Goal: Find specific page/section: Find specific page/section

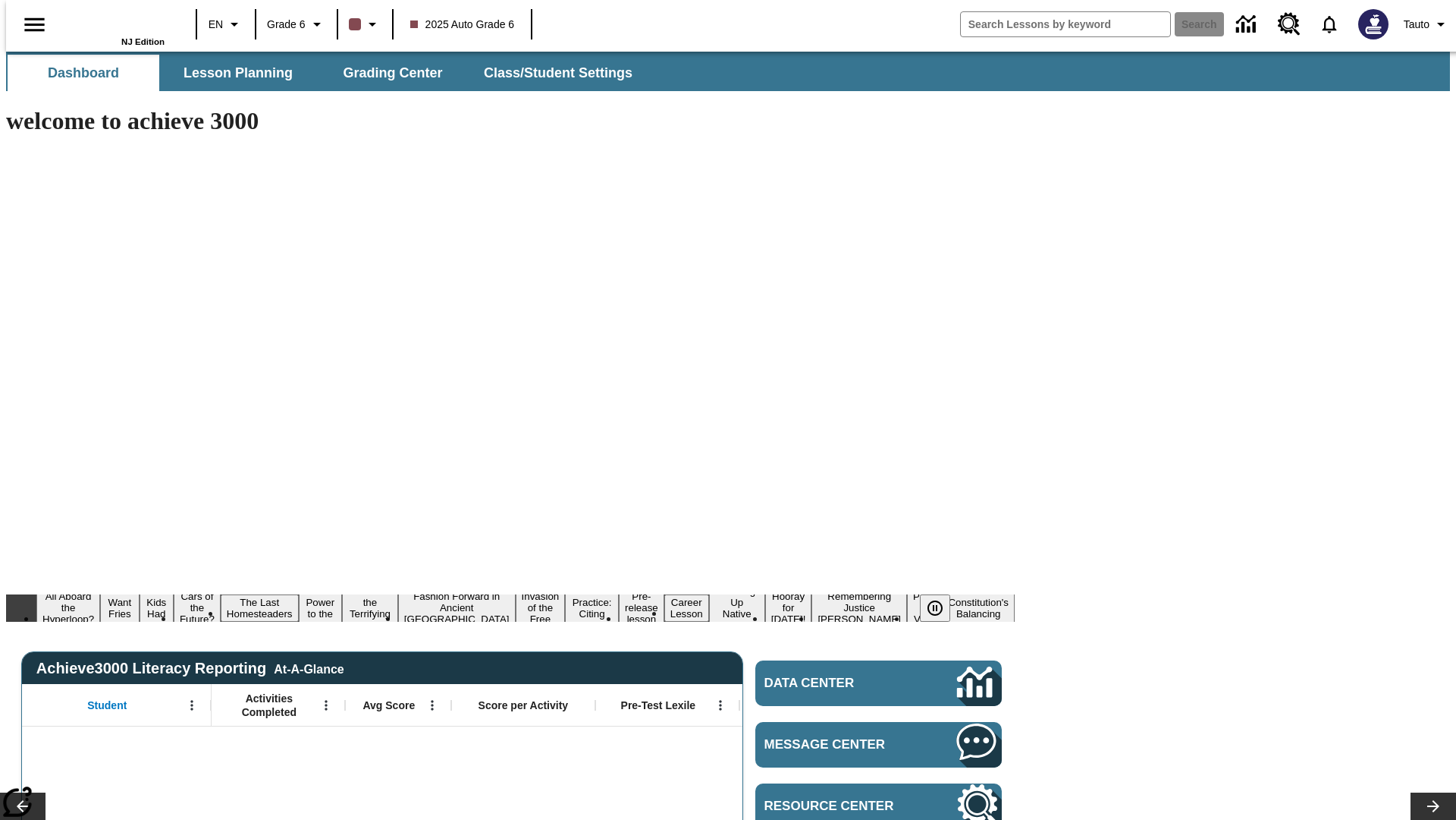
type input "-1"
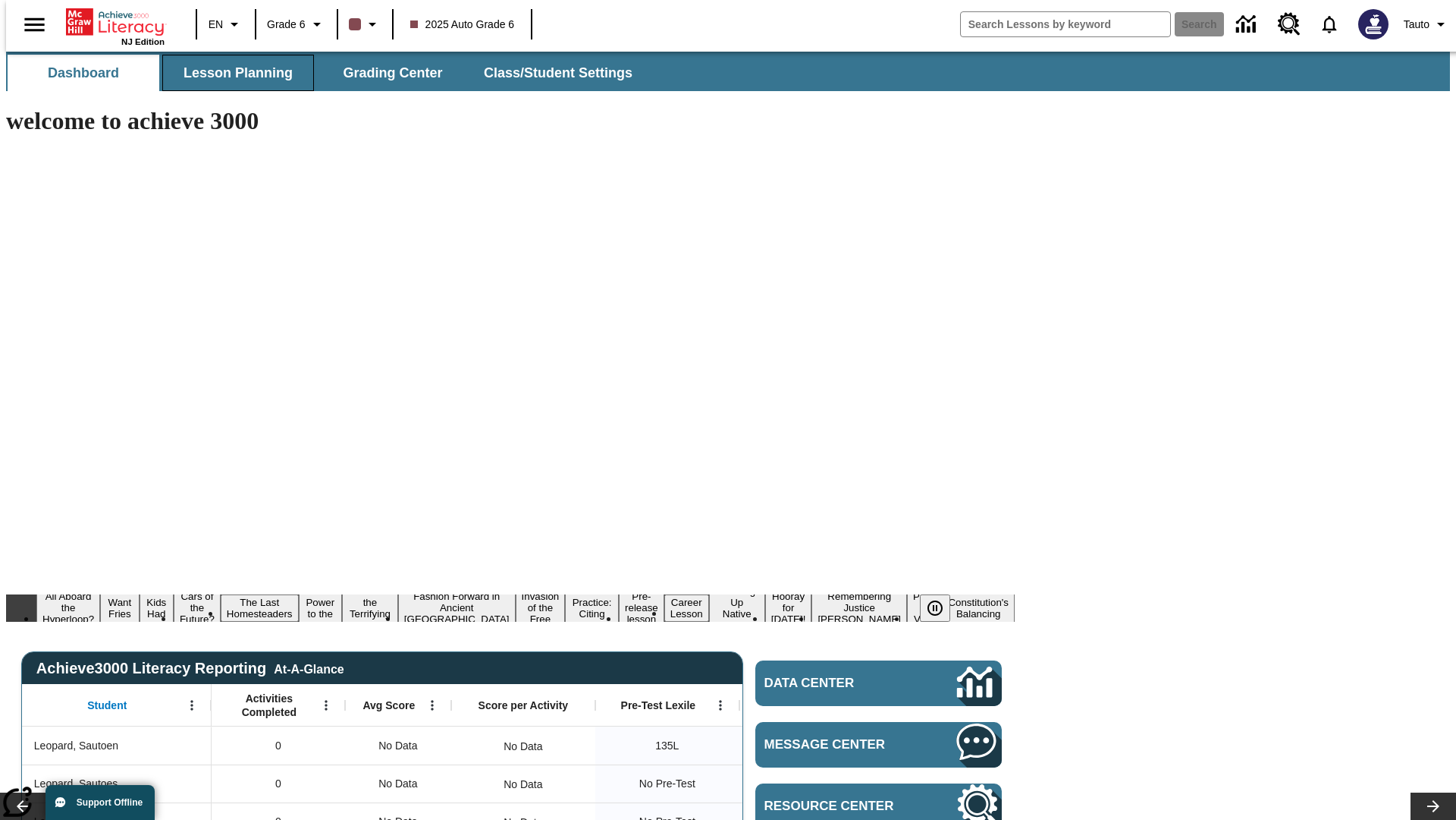
click at [232, 72] on span "Lesson Planning" at bounding box center [237, 72] width 109 height 17
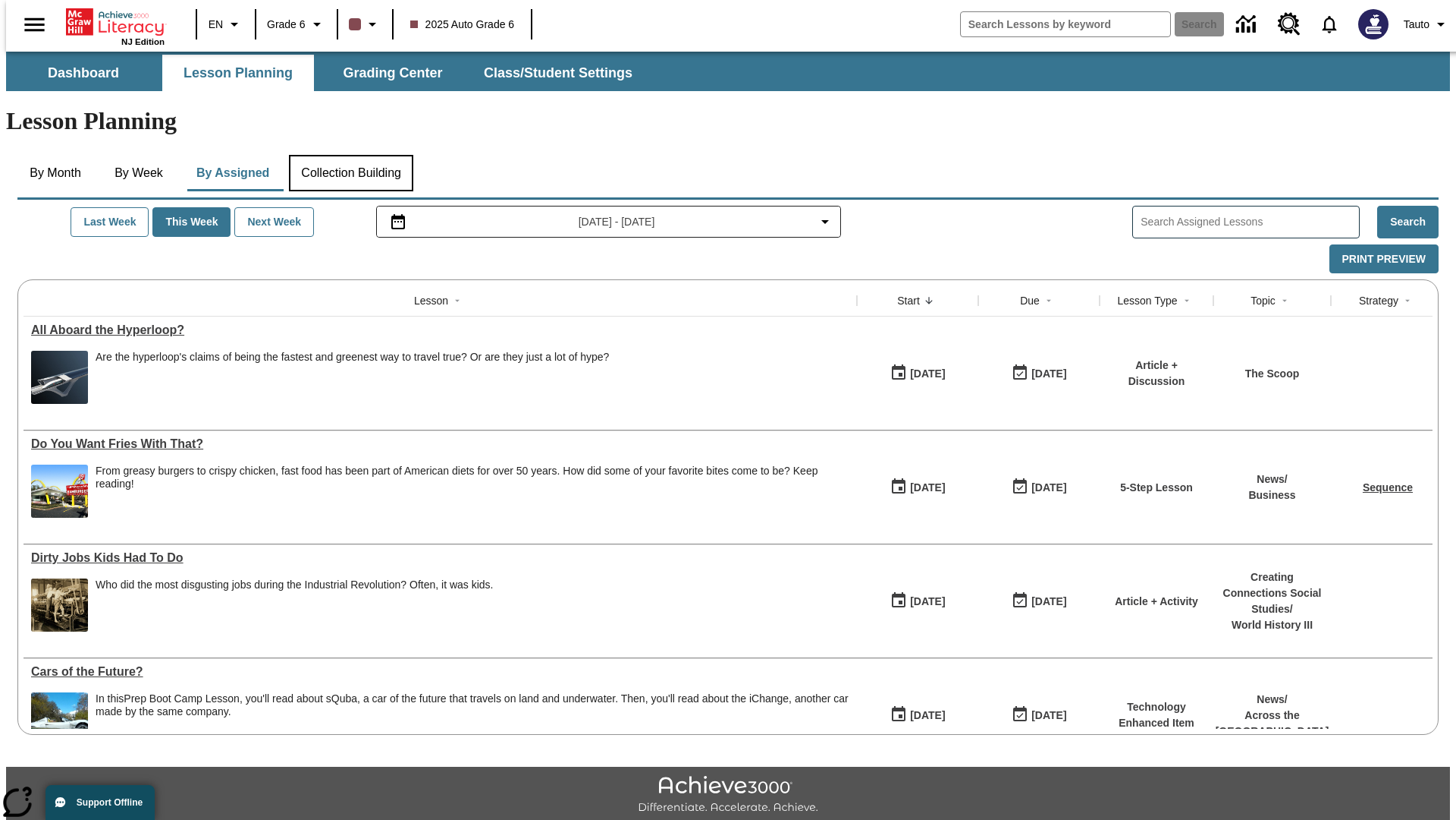
click at [349, 155] on button "Collection Building" at bounding box center [351, 173] width 125 height 37
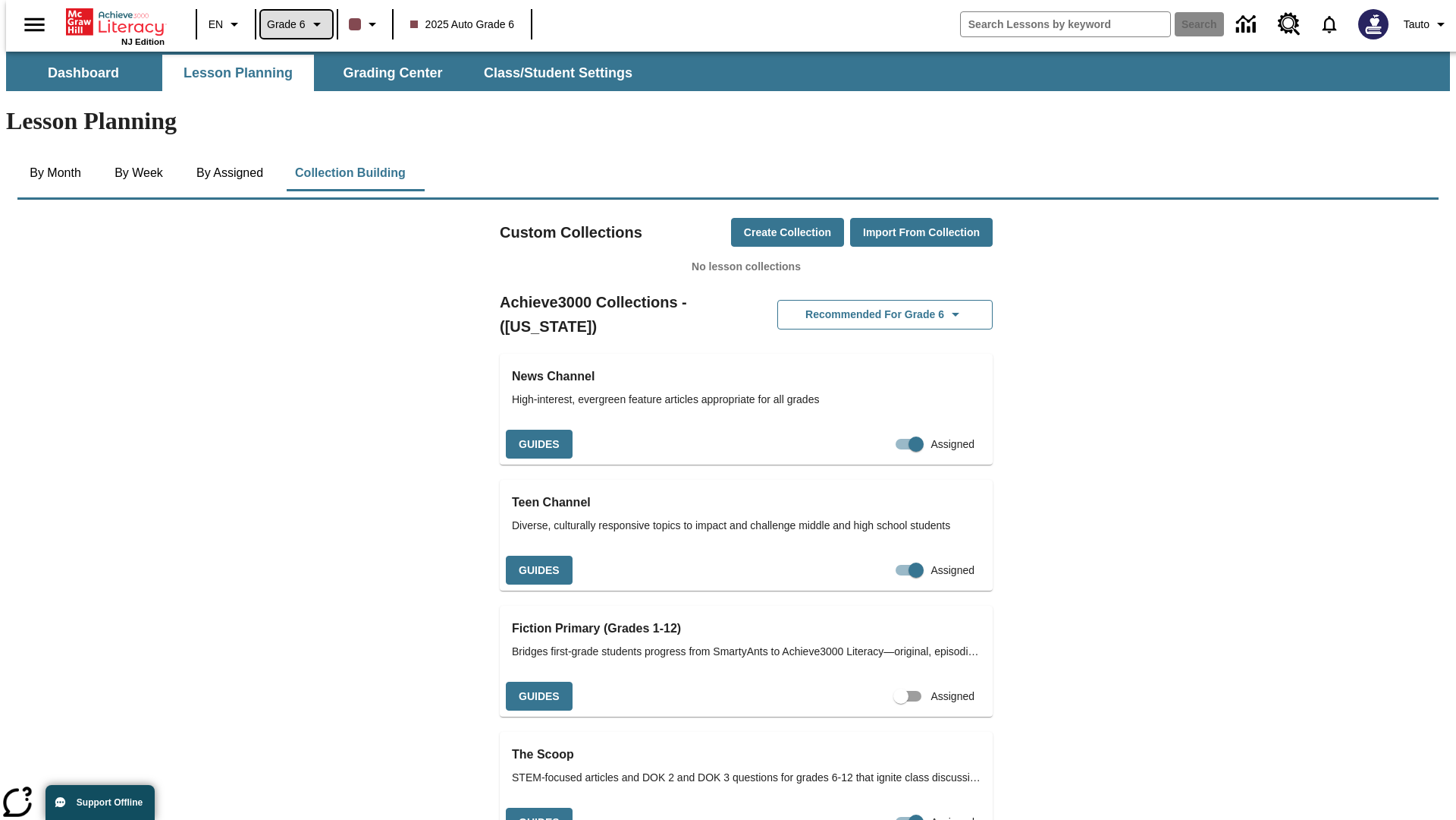
click at [291, 24] on span "Grade 6" at bounding box center [286, 24] width 39 height 16
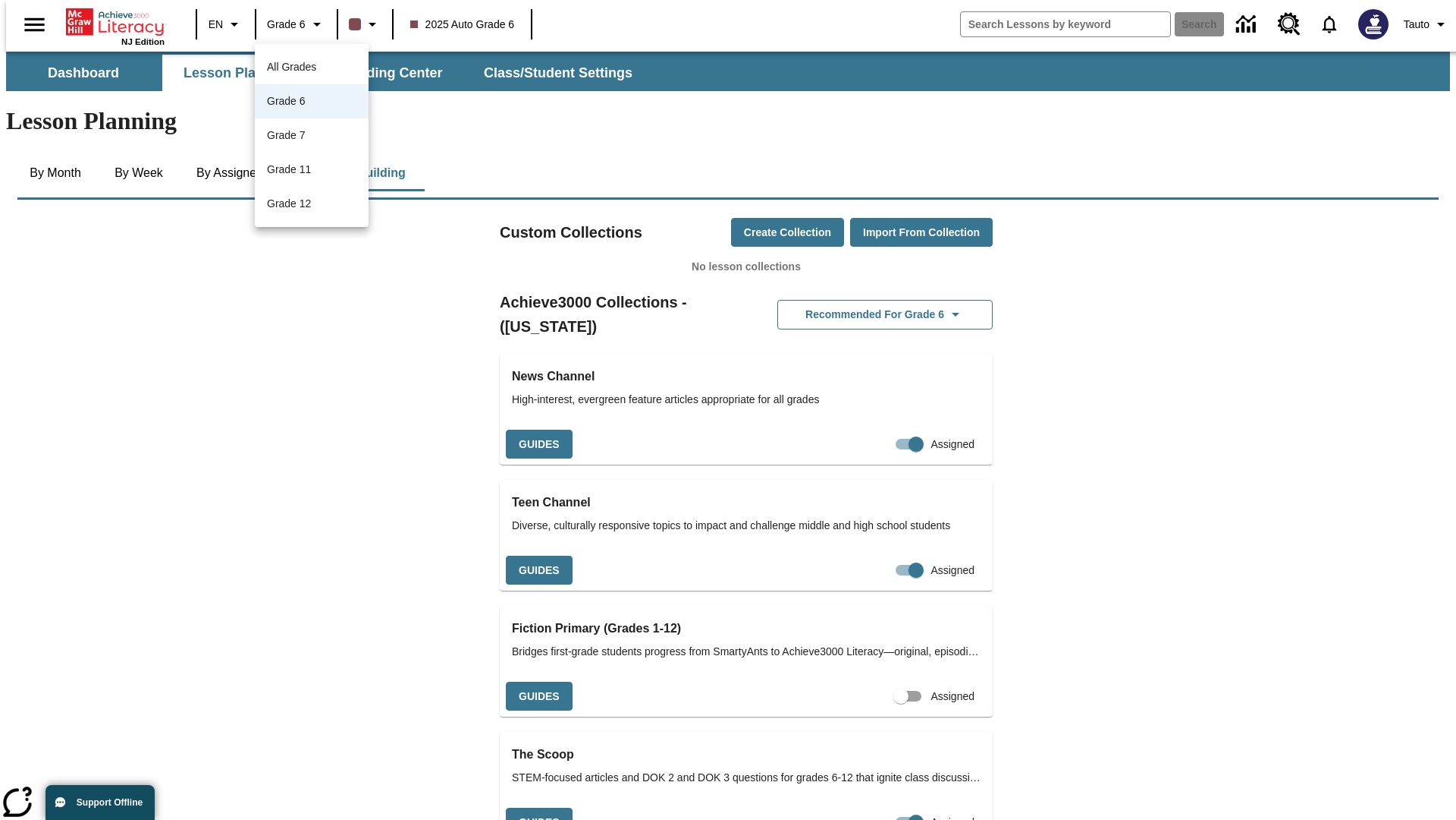
click at [312, 67] on span "All Grades" at bounding box center [292, 66] width 50 height 12
